Goal: Obtain resource: Obtain resource

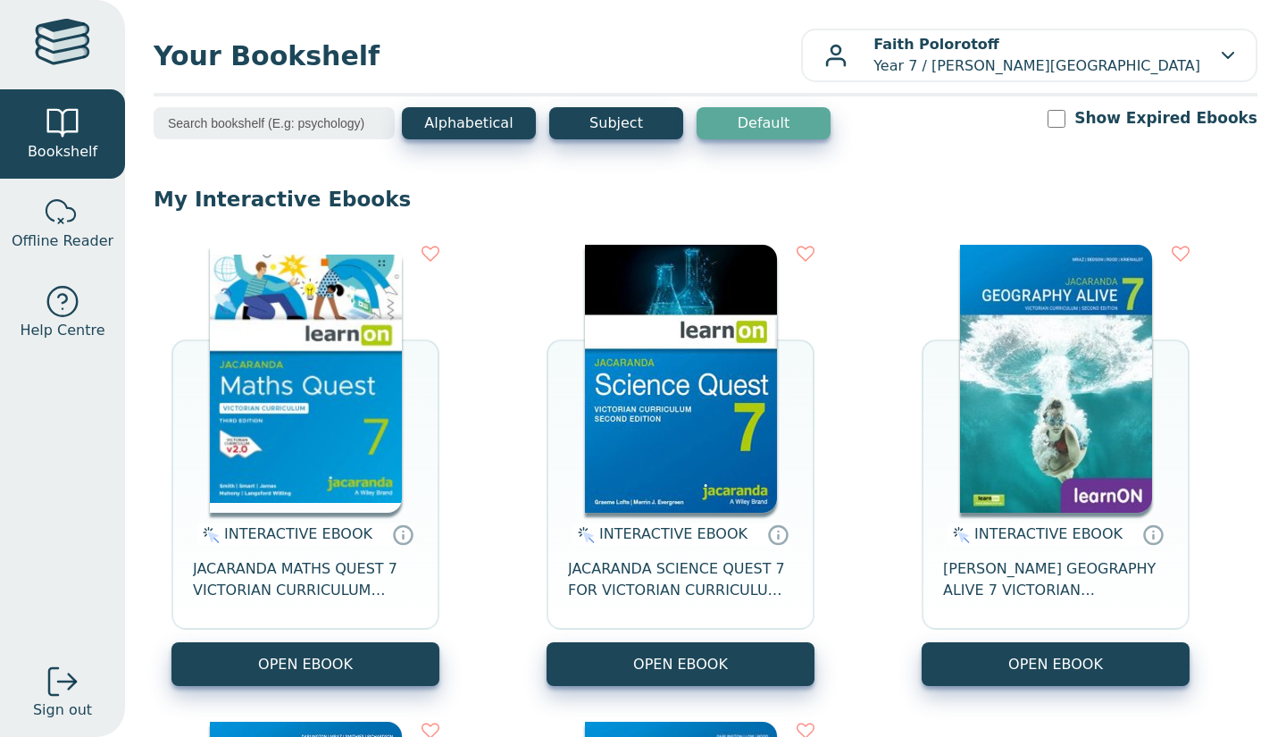
click at [221, 656] on button "OPEN EBOOK" at bounding box center [305, 664] width 268 height 44
click at [265, 668] on button "OPEN EBOOK" at bounding box center [305, 664] width 268 height 44
